Goal: Share content: Share content

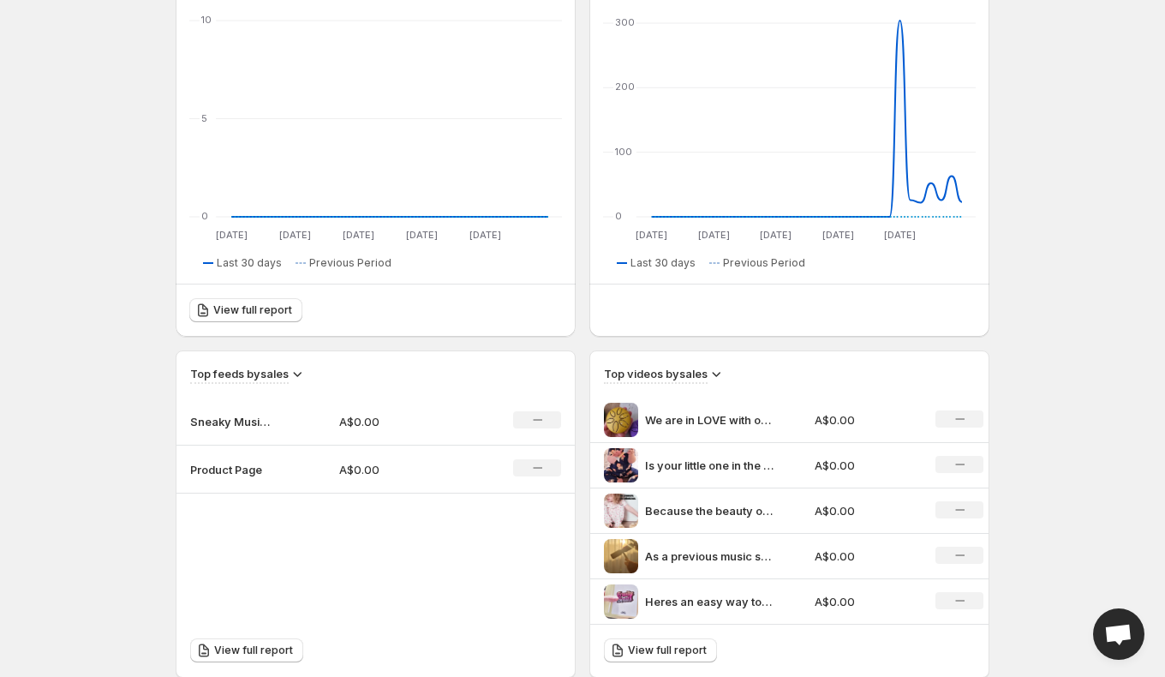
scroll to position [255, 0]
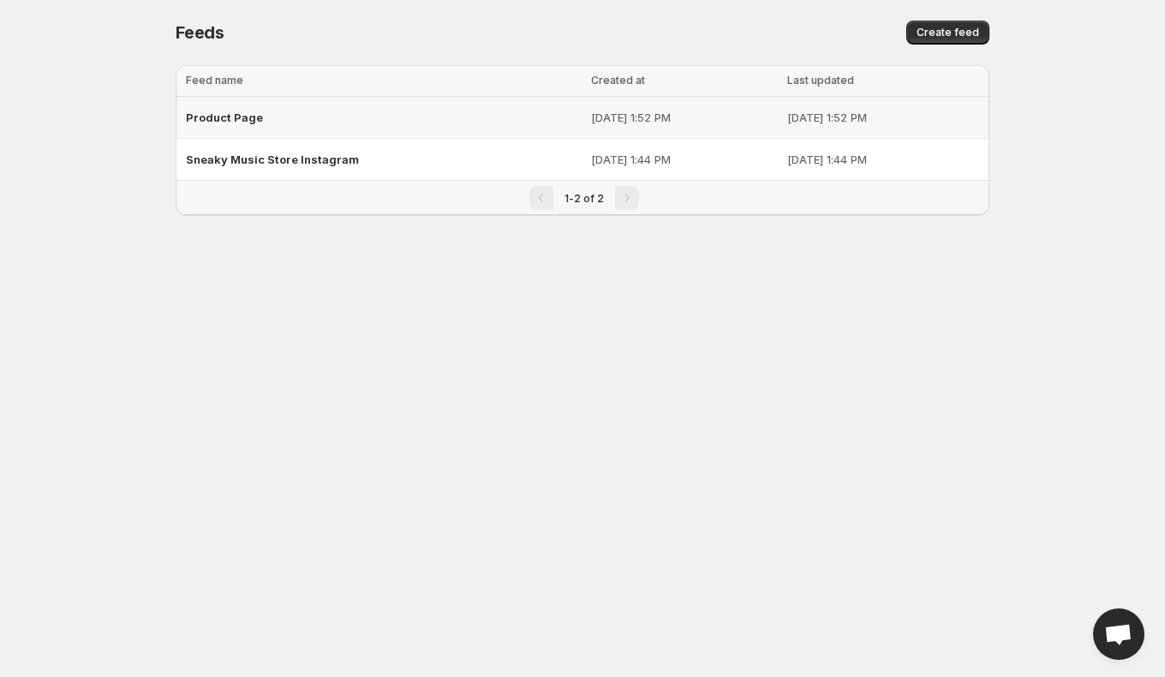
click at [276, 117] on div "Product Page" at bounding box center [383, 117] width 395 height 31
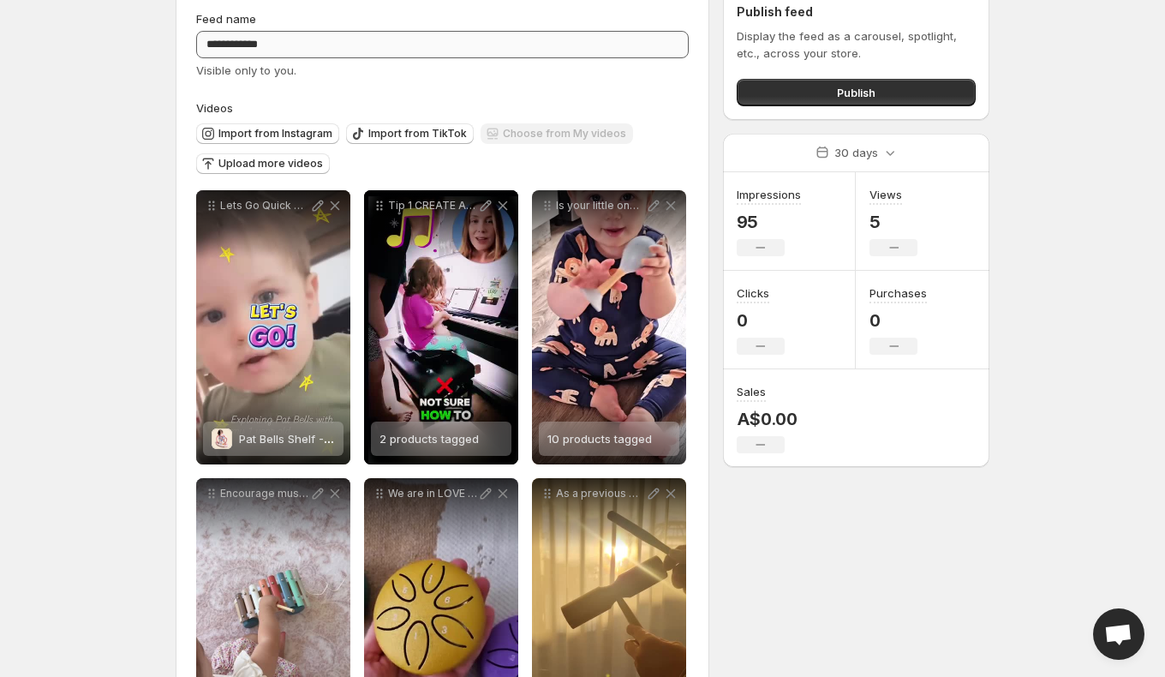
scroll to position [77, 0]
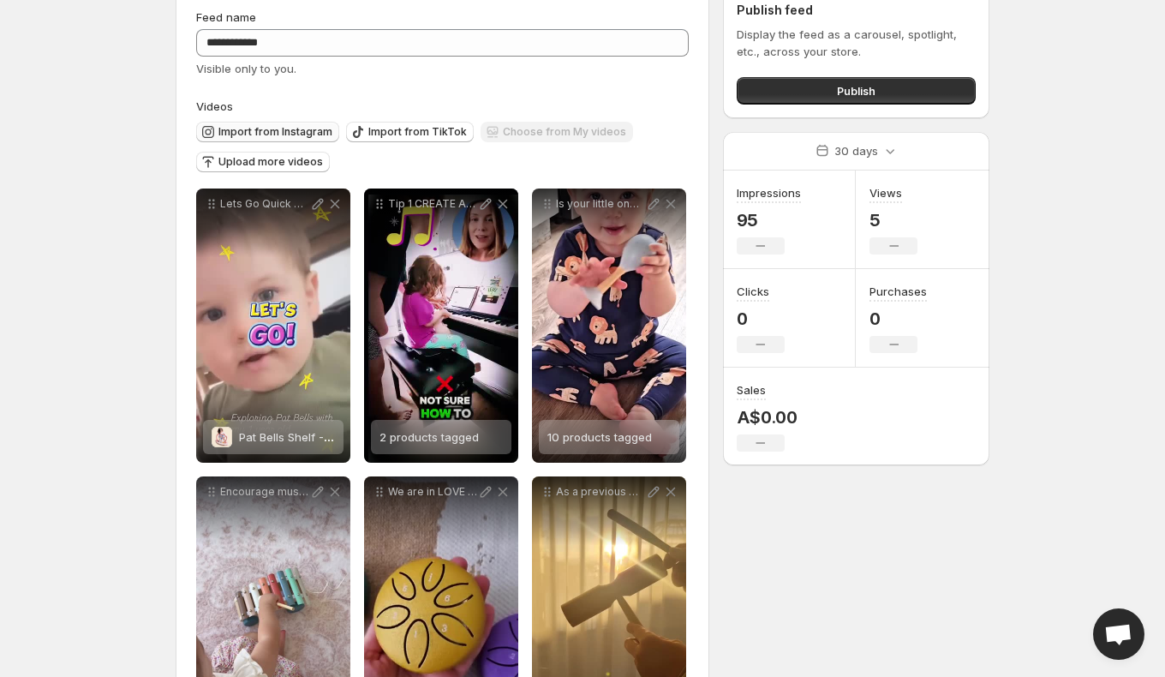
click at [284, 135] on span "Import from Instagram" at bounding box center [275, 132] width 114 height 14
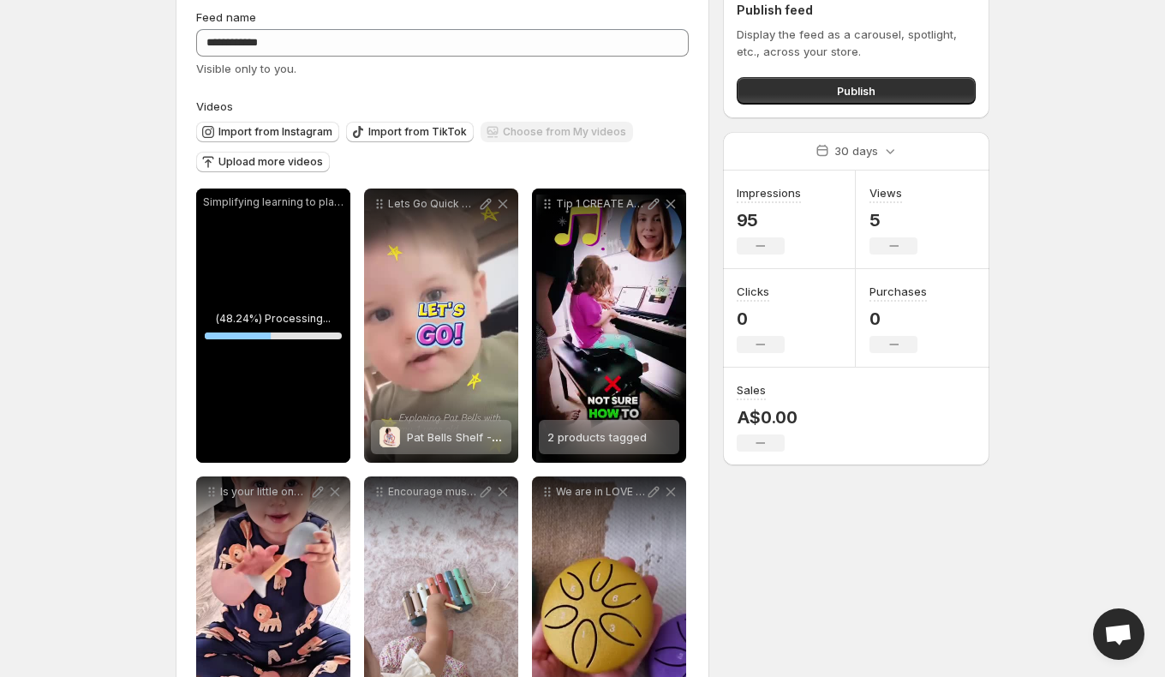
scroll to position [129, 0]
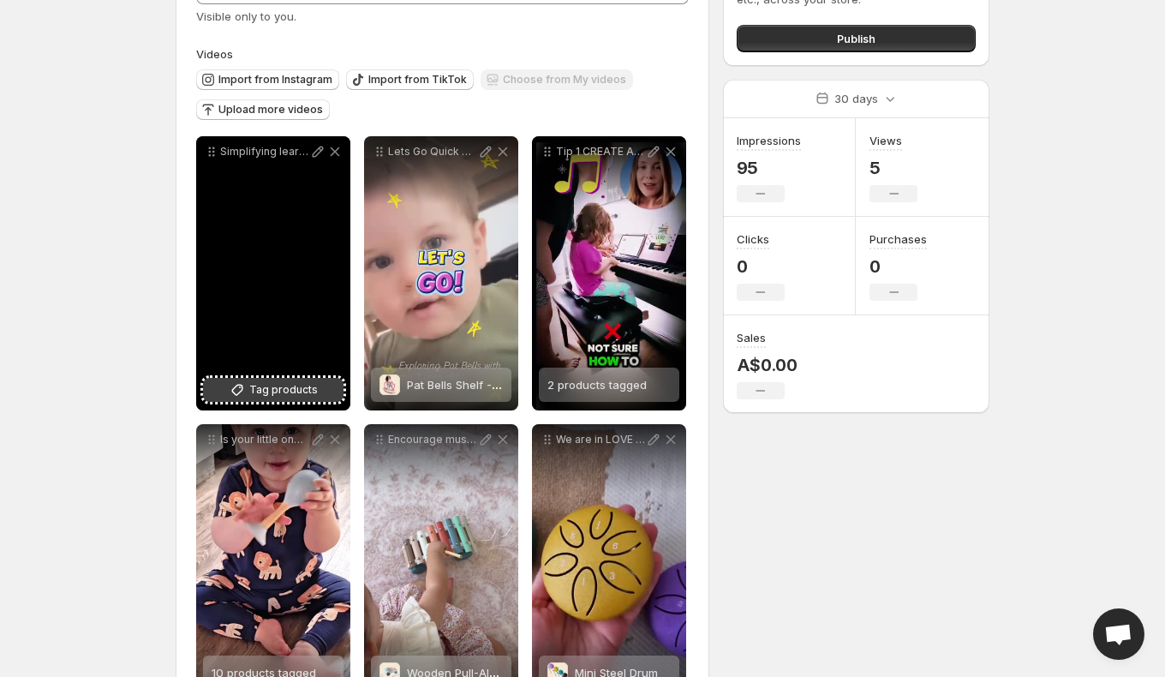
click at [244, 384] on icon at bounding box center [237, 389] width 17 height 17
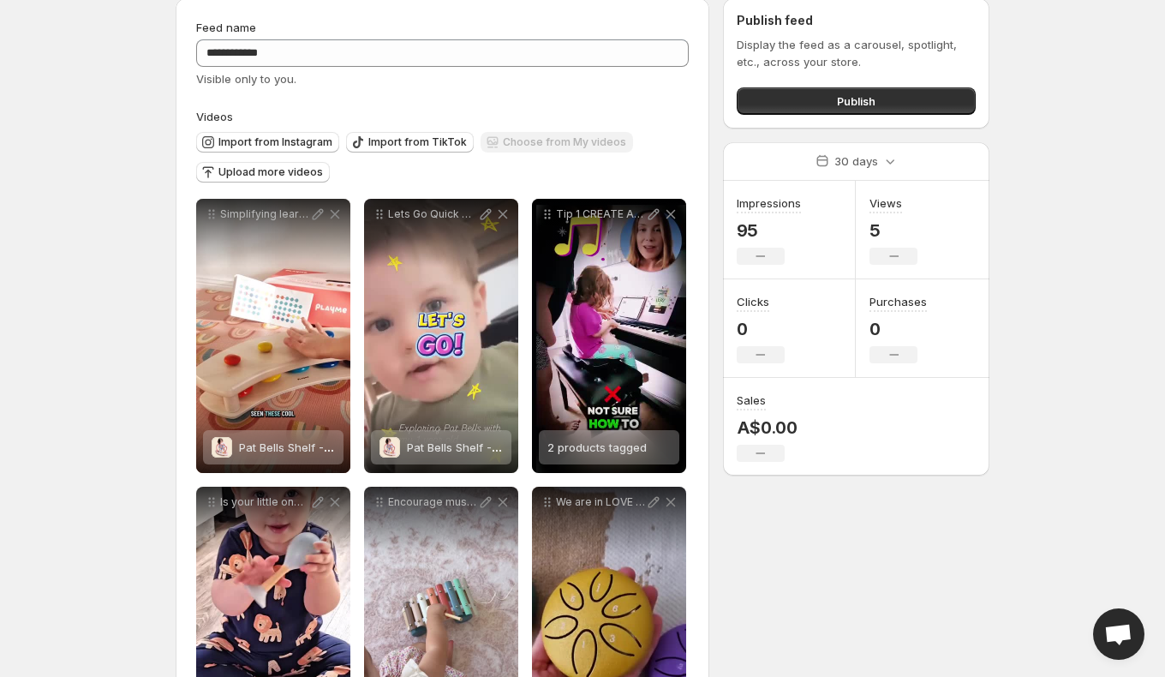
scroll to position [49, 0]
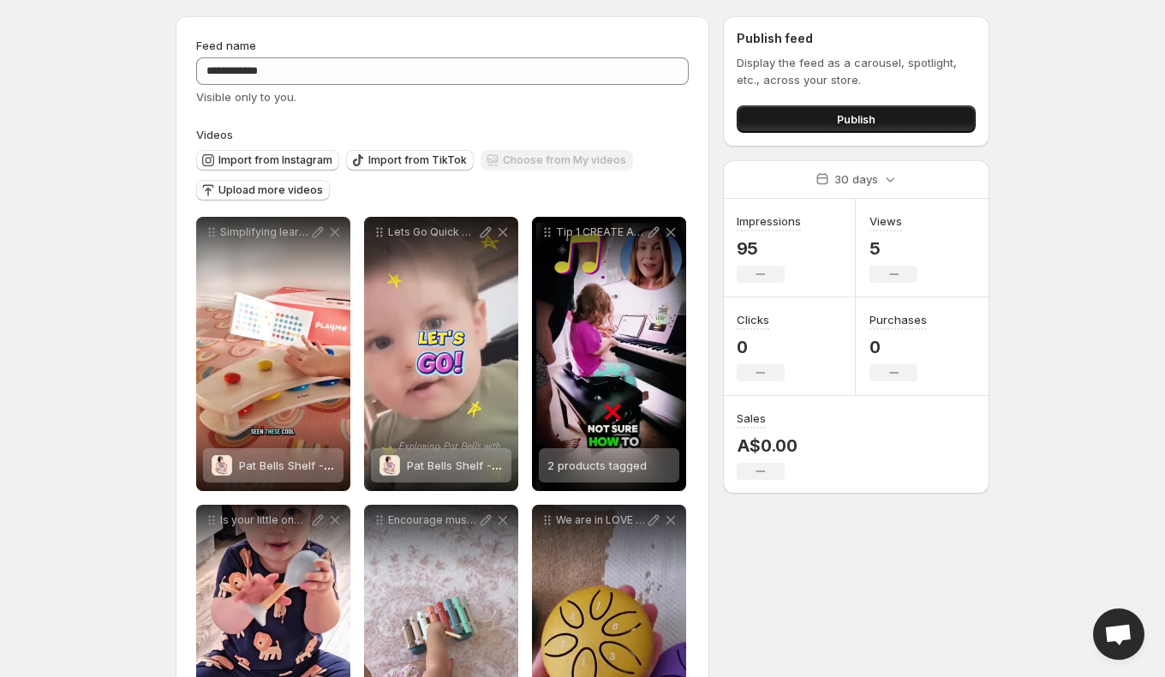
click at [759, 118] on button "Publish" at bounding box center [856, 118] width 239 height 27
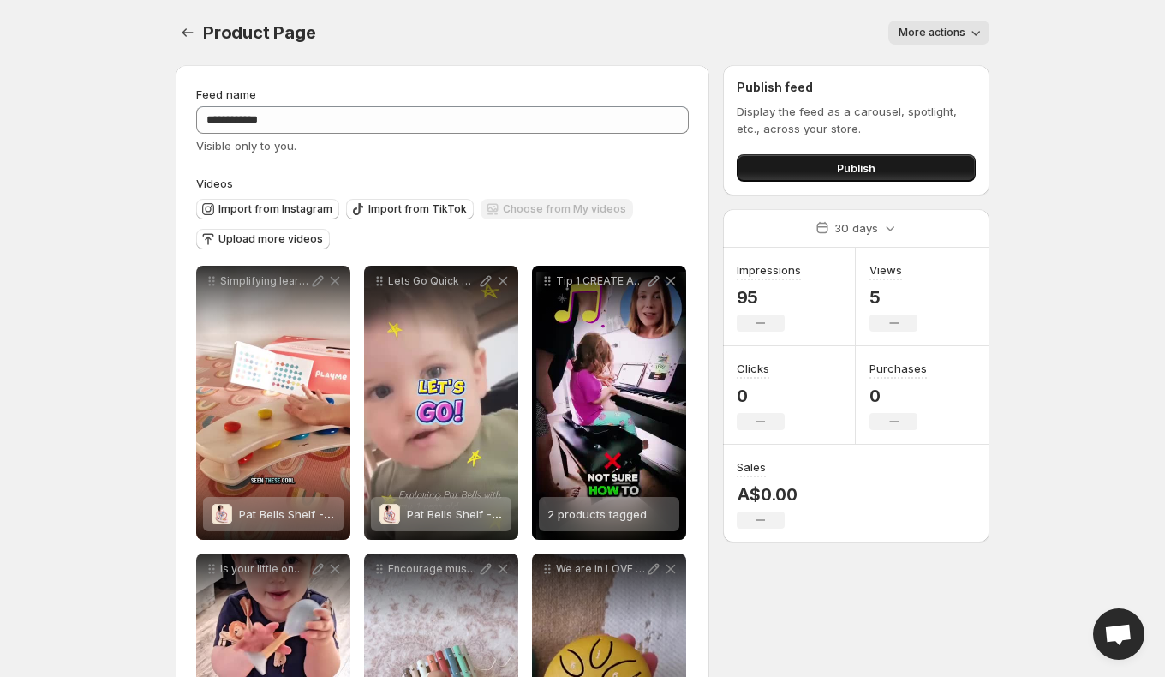
click at [845, 171] on span "Publish" at bounding box center [856, 167] width 39 height 17
click at [189, 29] on icon "Settings" at bounding box center [187, 32] width 17 height 17
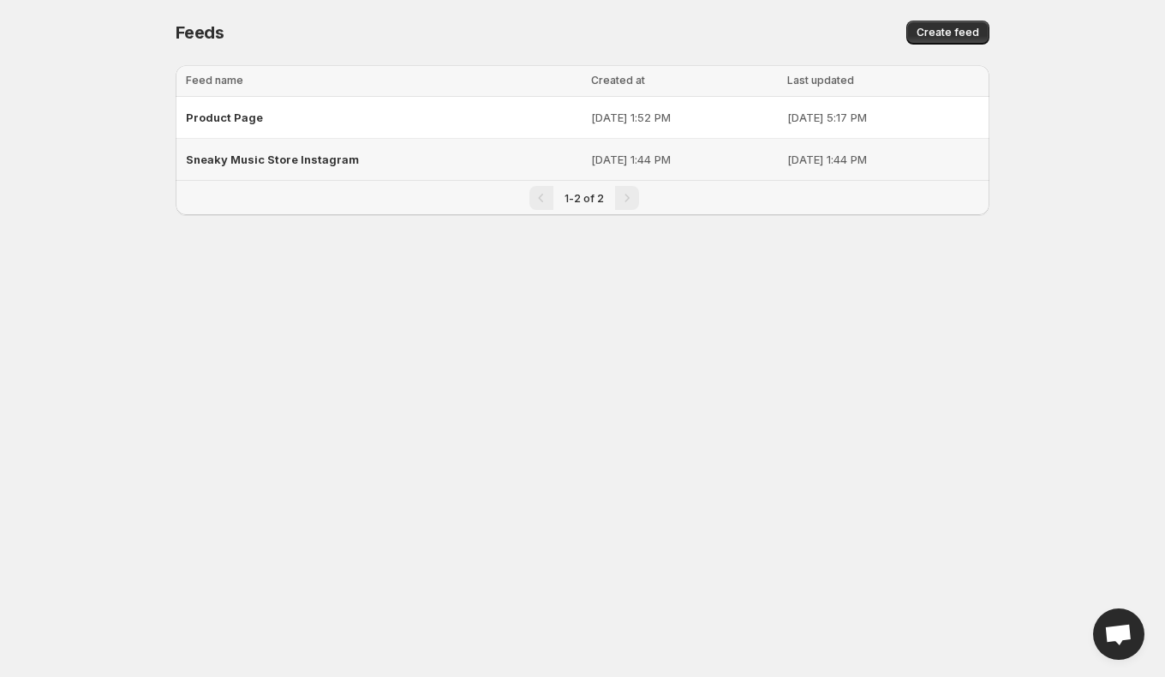
click at [290, 147] on div "Sneaky Music Store Instagram" at bounding box center [383, 159] width 395 height 31
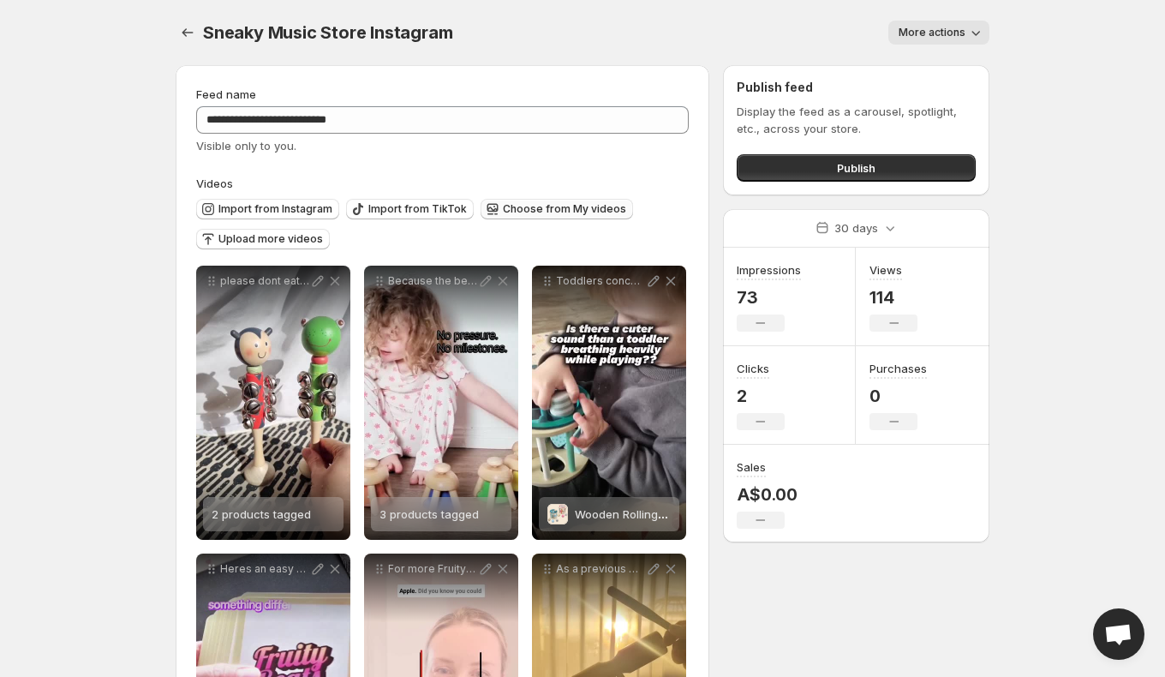
click at [521, 211] on span "Choose from My videos" at bounding box center [564, 209] width 123 height 14
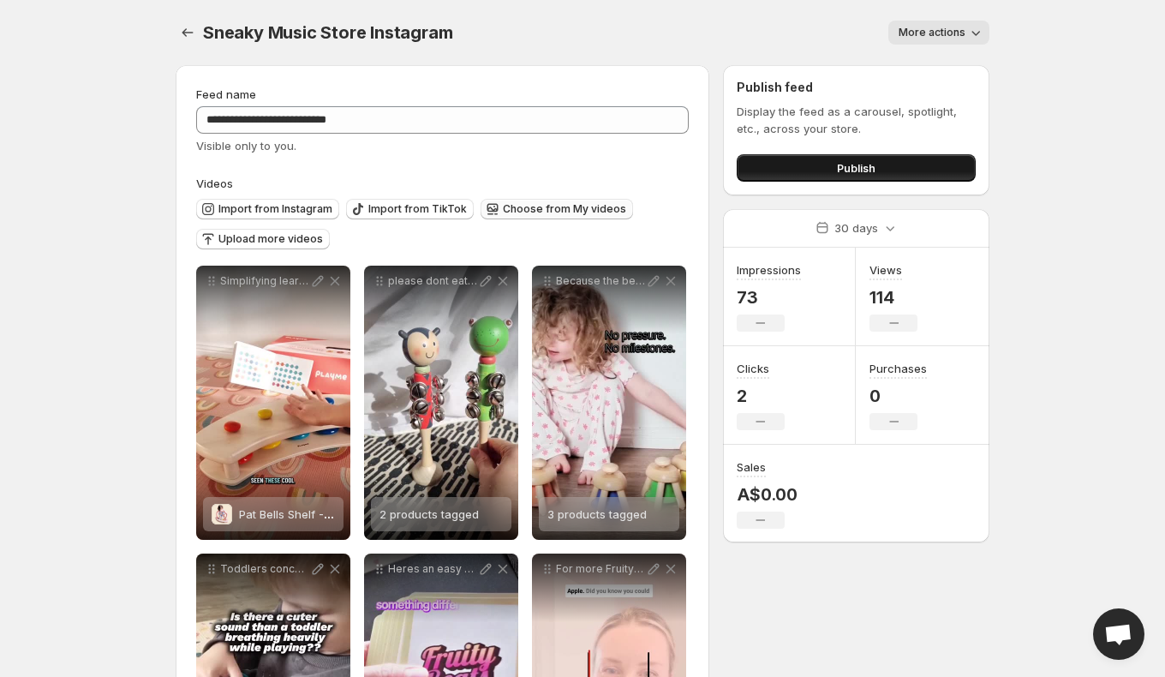
click at [859, 168] on span "Publish" at bounding box center [856, 167] width 39 height 17
click at [189, 29] on icon "Settings" at bounding box center [187, 32] width 17 height 17
